Goal: Task Accomplishment & Management: Complete application form

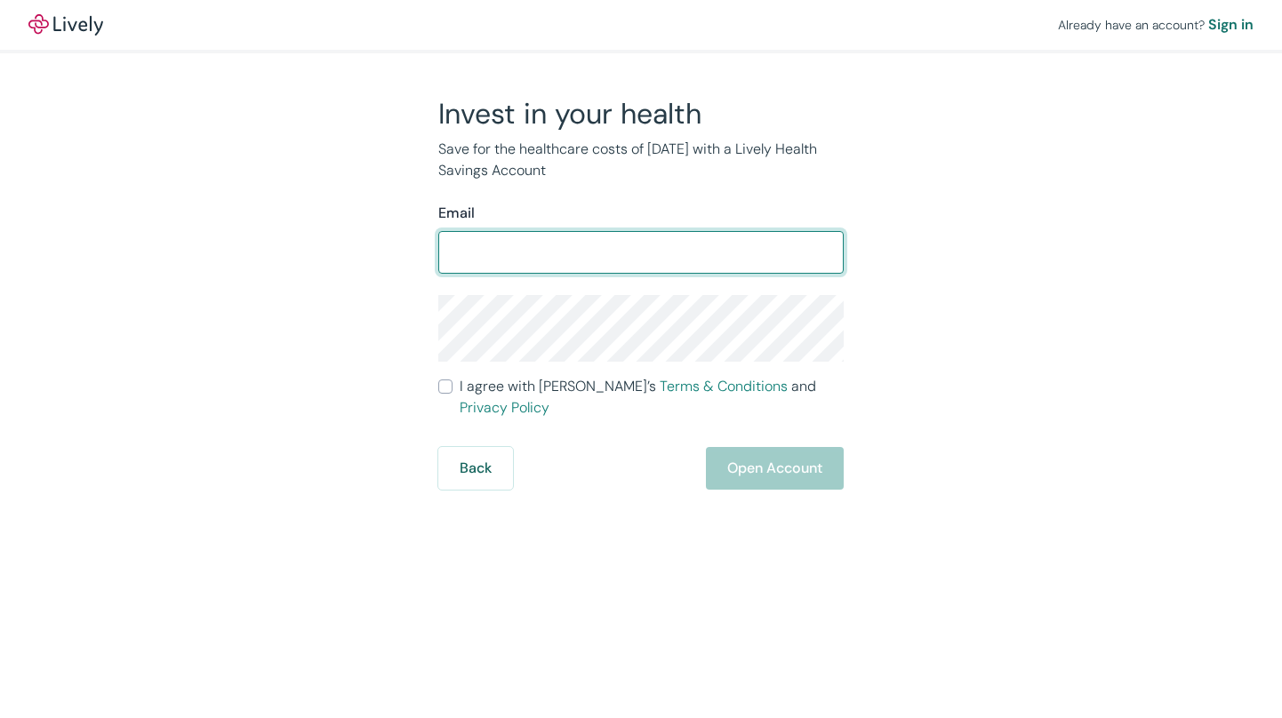
click at [569, 253] on input "Email" at bounding box center [640, 253] width 405 height 36
drag, startPoint x: 581, startPoint y: 248, endPoint x: 594, endPoint y: 269, distance: 24.7
click at [587, 249] on input "Email" at bounding box center [640, 253] width 405 height 36
type input "[EMAIL_ADDRESS][DOMAIN_NAME]"
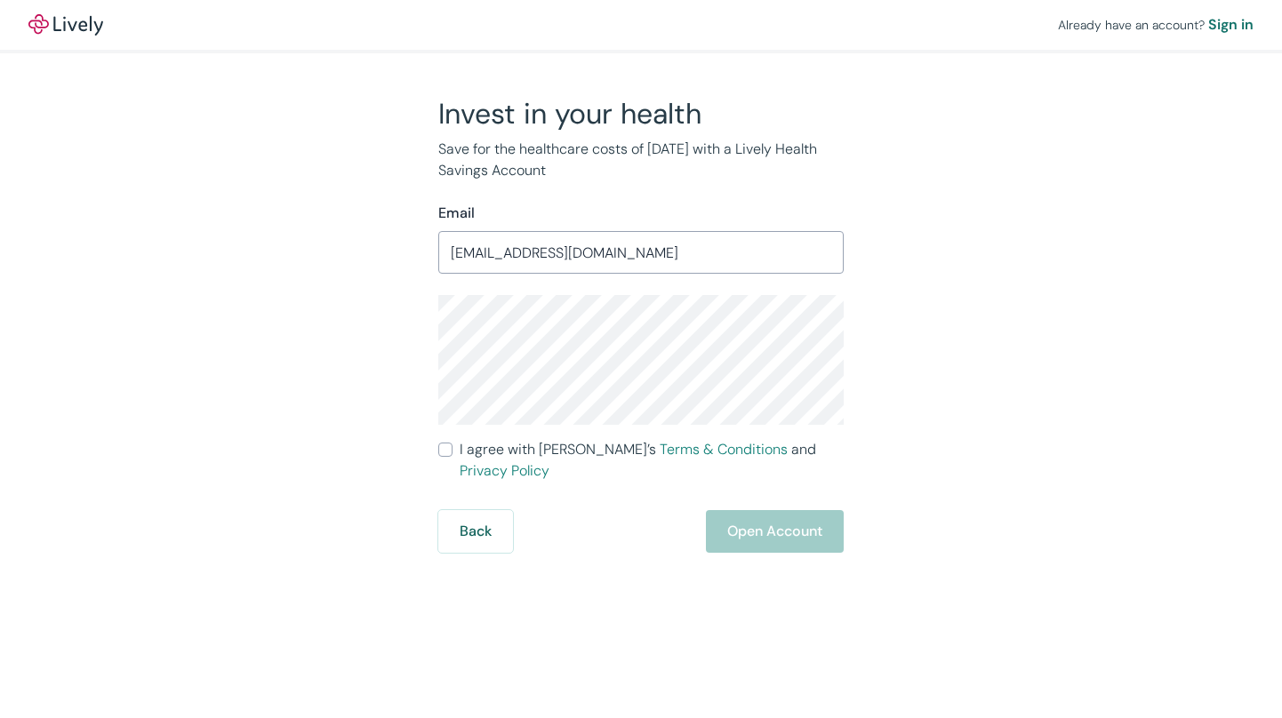
click at [541, 447] on span "I agree with Lively’s Terms & Conditions and Privacy Policy" at bounding box center [652, 460] width 384 height 43
click at [453, 447] on input "I agree with Lively’s Terms & Conditions and Privacy Policy" at bounding box center [445, 450] width 14 height 14
checkbox input "true"
click at [816, 523] on button "Open Account" at bounding box center [775, 531] width 138 height 43
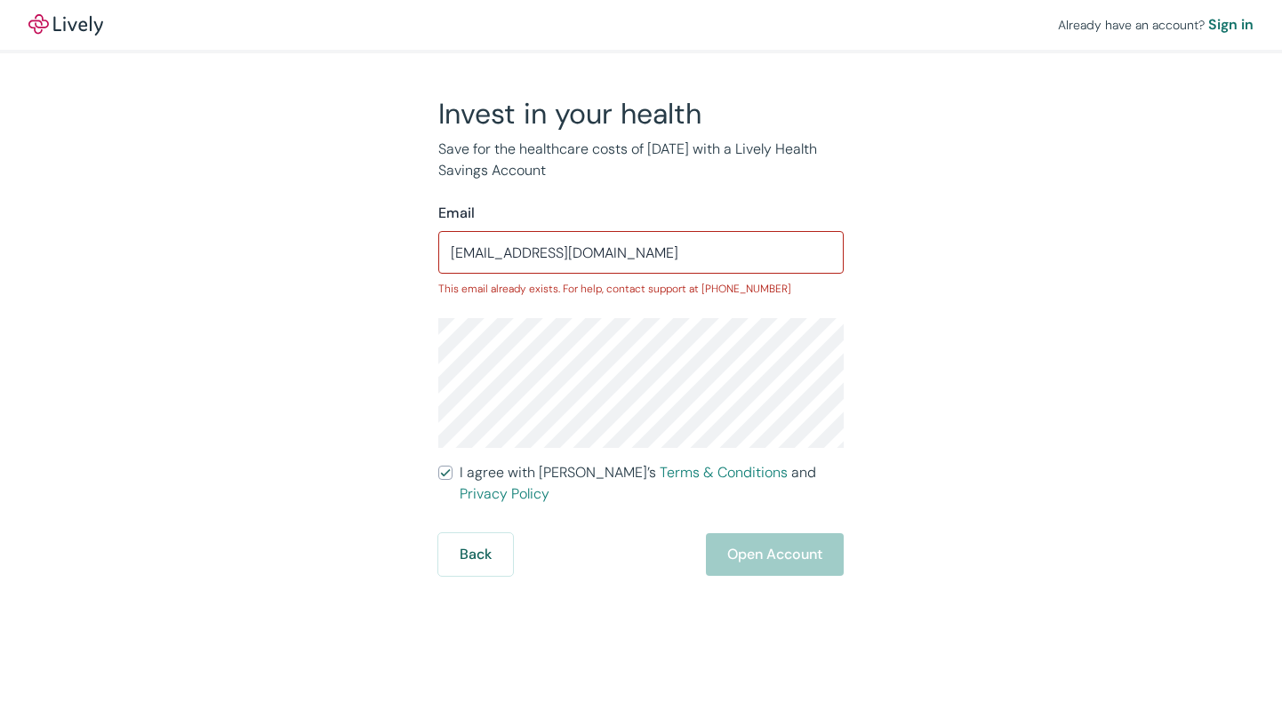
click at [1228, 22] on div "Sign in" at bounding box center [1230, 24] width 45 height 21
